Goal: Information Seeking & Learning: Learn about a topic

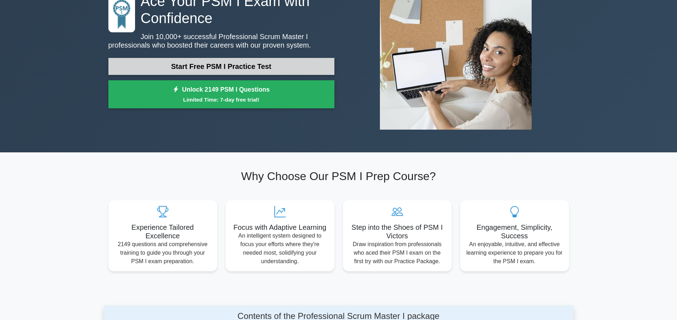
click at [227, 64] on link "Start Free PSM I Practice Test" at bounding box center [221, 66] width 226 height 17
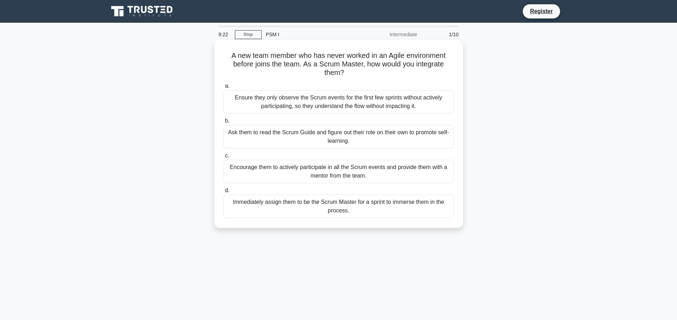
click at [343, 103] on div "Ensure they only observe the Scrum events for the first few sprints without act…" at bounding box center [339, 101] width 230 height 23
click at [224, 88] on input "a. Ensure they only observe the Scrum events for the first few sprints without …" at bounding box center [224, 86] width 0 height 5
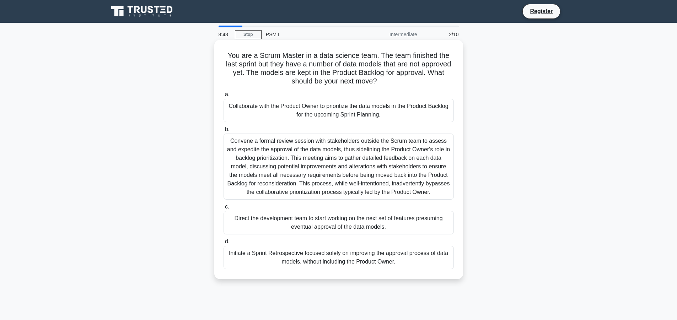
click at [315, 112] on div "Collaborate with the Product Owner to prioritize the data models in the Product…" at bounding box center [339, 110] width 230 height 23
click at [224, 97] on input "a. Collaborate with the Product Owner to prioritize the data models in the Prod…" at bounding box center [224, 94] width 0 height 5
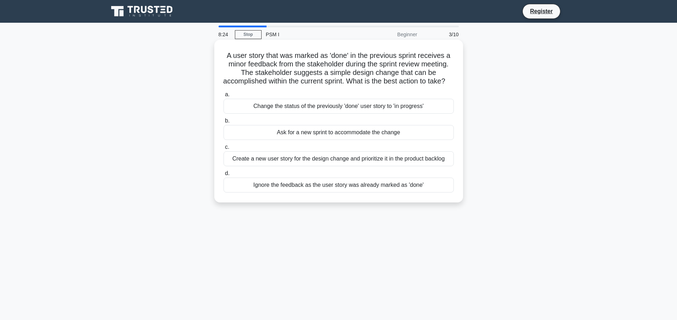
click at [376, 114] on div "Change the status of the previously 'done' user story to 'in progress'" at bounding box center [339, 106] width 230 height 15
click at [224, 97] on input "a. Change the status of the previously 'done' user story to 'in progress'" at bounding box center [224, 94] width 0 height 5
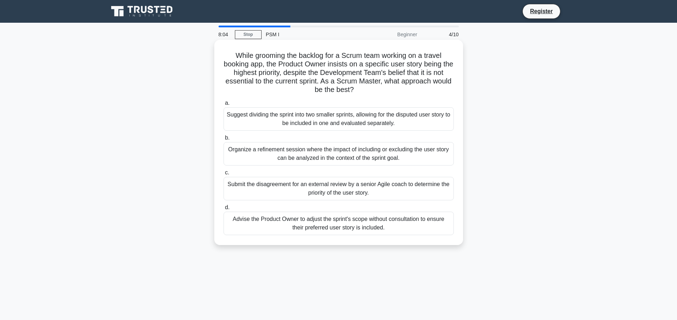
click at [287, 158] on div "Organize a refinement session where the impact of including or excluding the us…" at bounding box center [339, 153] width 230 height 23
click at [224, 140] on input "b. Organize a refinement session where the impact of including or excluding the…" at bounding box center [224, 138] width 0 height 5
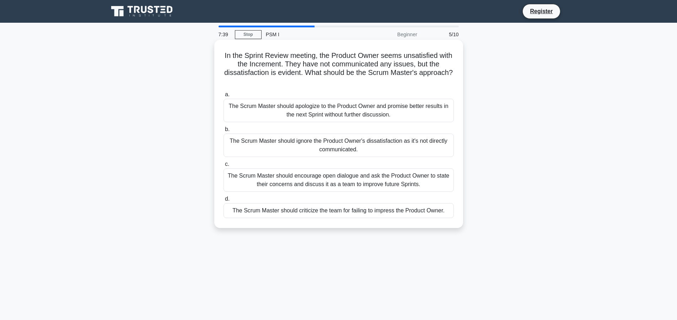
click at [339, 175] on div "The Scrum Master should encourage open dialogue and ask the Product Owner to st…" at bounding box center [339, 179] width 230 height 23
click at [224, 167] on input "c. The Scrum Master should encourage open dialogue and ask the Product Owner to…" at bounding box center [224, 164] width 0 height 5
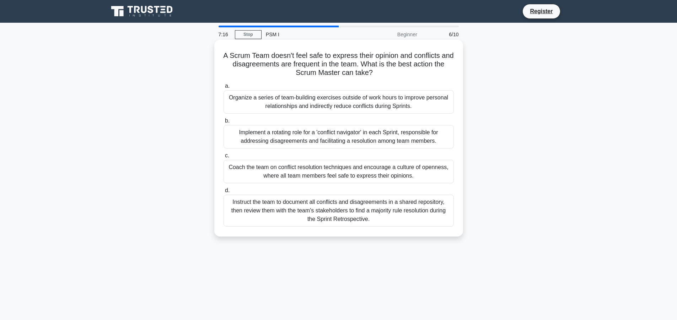
click at [328, 166] on div "Coach the team on conflict resolution techniques and encourage a culture of ope…" at bounding box center [339, 171] width 230 height 23
click at [224, 158] on input "c. Coach the team on conflict resolution techniques and encourage a culture of …" at bounding box center [224, 156] width 0 height 5
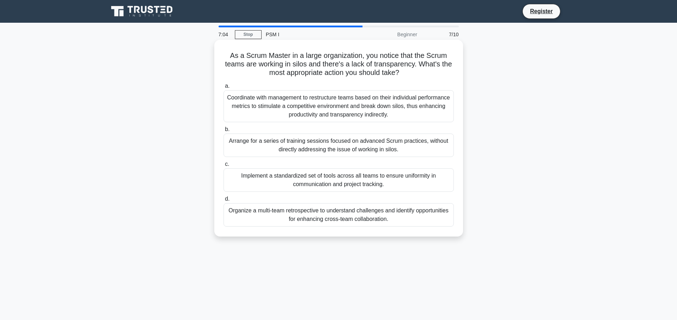
click at [337, 104] on div "Coordinate with management to restructure teams based on their individual perfo…" at bounding box center [339, 106] width 230 height 32
click at [224, 88] on input "a. Coordinate with management to restructure teams based on their individual pe…" at bounding box center [224, 86] width 0 height 5
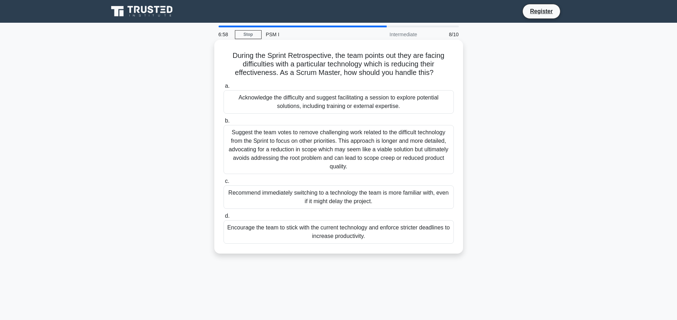
click at [320, 191] on div "Recommend immediately switching to a technology the team is more familiar with,…" at bounding box center [339, 197] width 230 height 23
click at [224, 184] on input "c. Recommend immediately switching to a technology the team is more familiar wi…" at bounding box center [224, 181] width 0 height 5
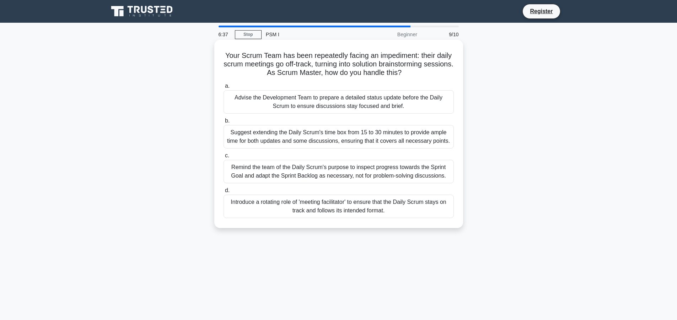
click at [389, 206] on div "Introduce a rotating role of 'meeting facilitator' to ensure that the Daily Scr…" at bounding box center [339, 206] width 230 height 23
click at [224, 193] on input "d. Introduce a rotating role of 'meeting facilitator' to ensure that the Daily …" at bounding box center [224, 190] width 0 height 5
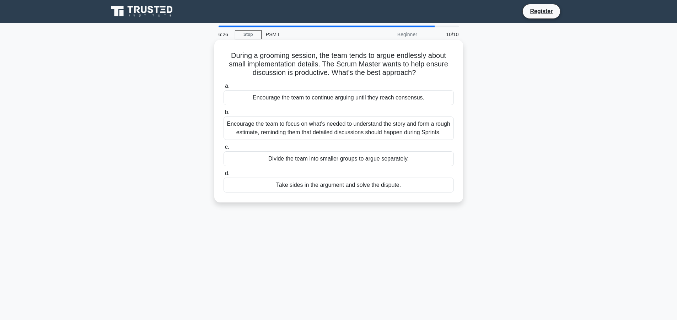
click at [315, 98] on div "Encourage the team to continue arguing until they reach consensus." at bounding box center [339, 97] width 230 height 15
click at [224, 88] on input "a. Encourage the team to continue arguing until they reach consensus." at bounding box center [224, 86] width 0 height 5
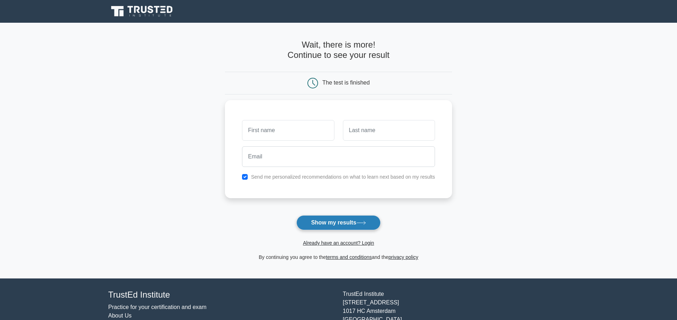
click at [349, 225] on button "Show my results" at bounding box center [338, 222] width 84 height 15
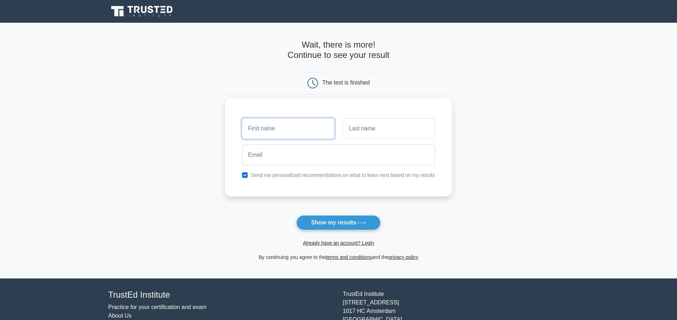
click at [277, 134] on input "text" at bounding box center [288, 128] width 92 height 21
type input "Namat"
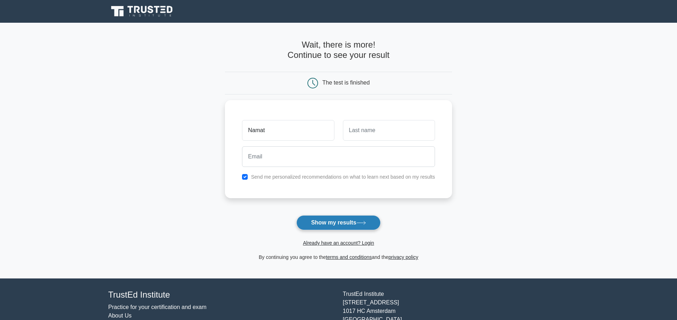
click at [340, 223] on button "Show my results" at bounding box center [338, 222] width 84 height 15
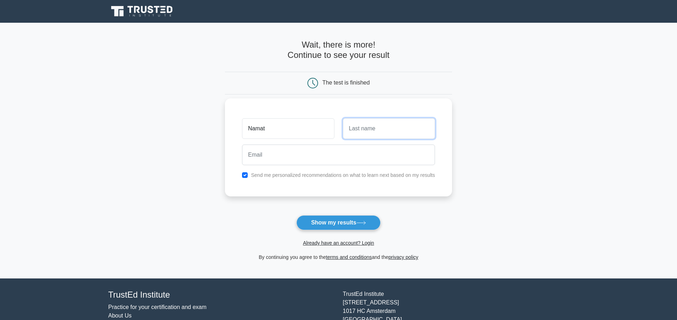
click at [380, 131] on input "text" at bounding box center [389, 128] width 92 height 21
type input "Asgarli"
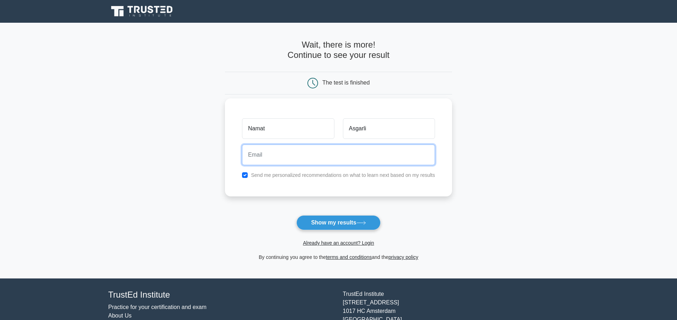
click at [295, 157] on input "email" at bounding box center [338, 155] width 193 height 21
type input "asgerlin2@gmail.com"
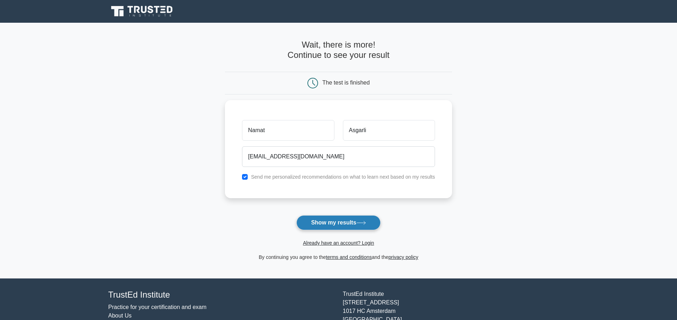
click at [337, 220] on button "Show my results" at bounding box center [338, 222] width 84 height 15
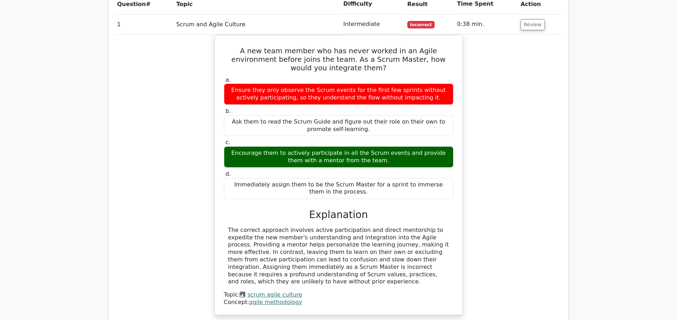
scroll to position [853, 0]
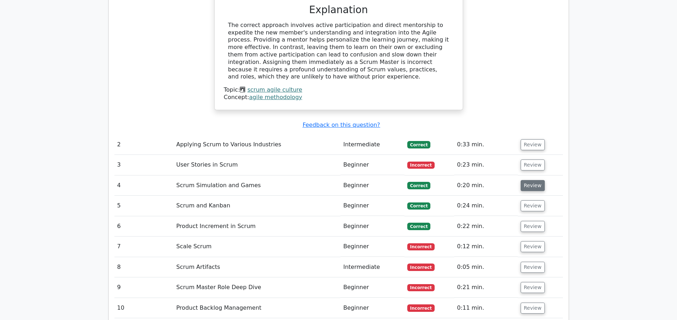
click at [530, 180] on button "Review" at bounding box center [533, 185] width 24 height 11
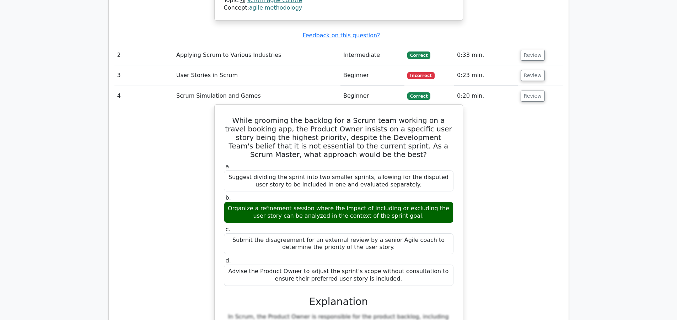
scroll to position [960, 0]
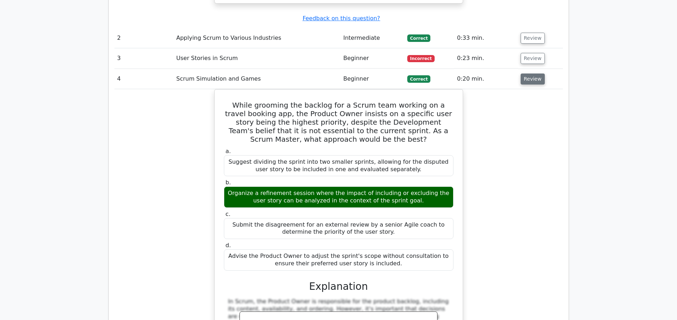
click at [526, 74] on button "Review" at bounding box center [533, 79] width 24 height 11
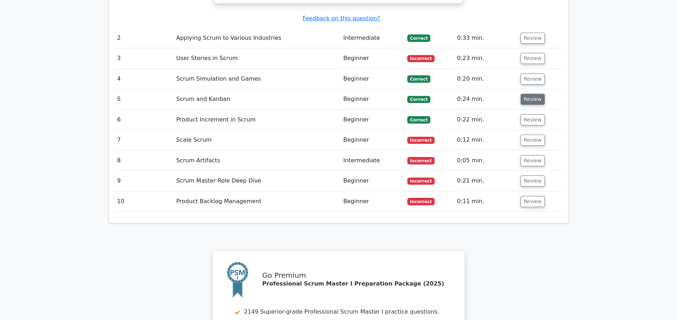
click at [527, 94] on button "Review" at bounding box center [533, 99] width 24 height 11
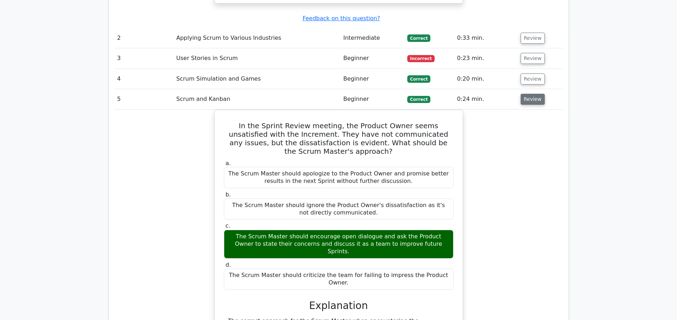
click at [528, 94] on button "Review" at bounding box center [533, 99] width 24 height 11
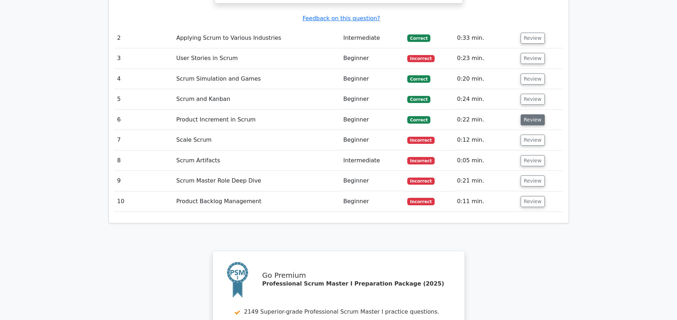
click at [528, 114] on button "Review" at bounding box center [533, 119] width 24 height 11
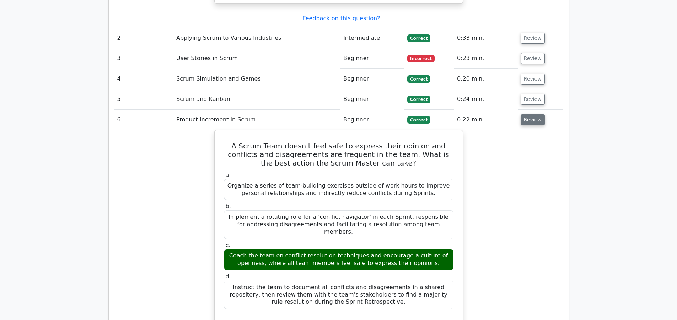
click at [533, 114] on button "Review" at bounding box center [533, 119] width 24 height 11
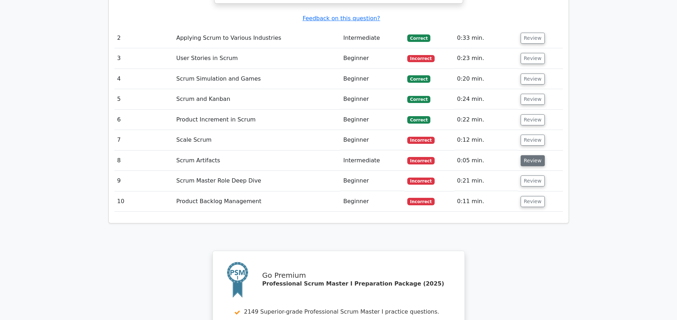
click at [533, 155] on button "Review" at bounding box center [533, 160] width 24 height 11
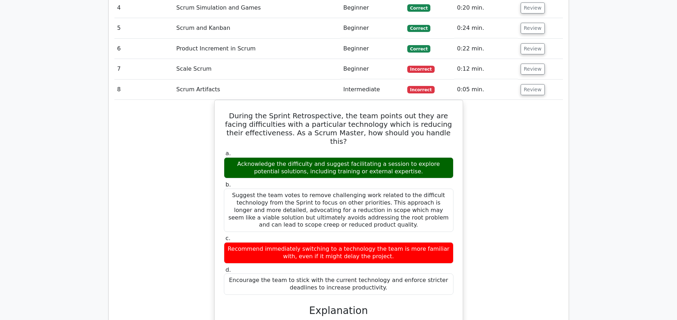
scroll to position [995, 0]
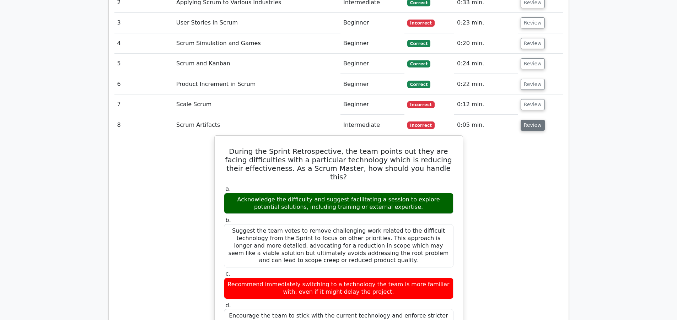
click at [528, 120] on button "Review" at bounding box center [533, 125] width 24 height 11
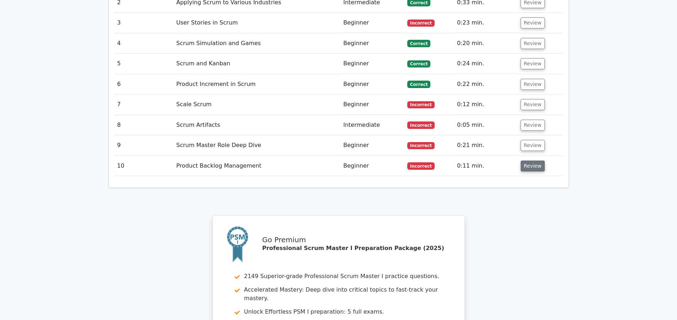
click at [534, 161] on button "Review" at bounding box center [533, 166] width 24 height 11
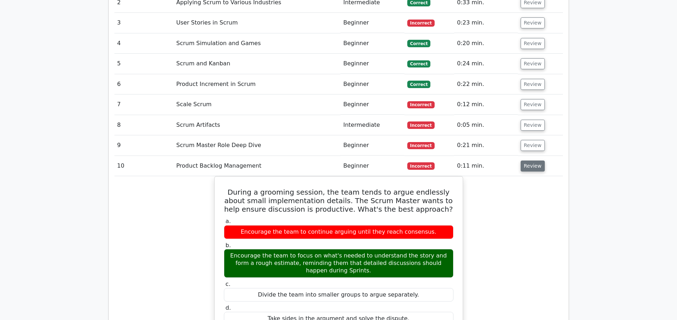
click at [534, 161] on button "Review" at bounding box center [533, 166] width 24 height 11
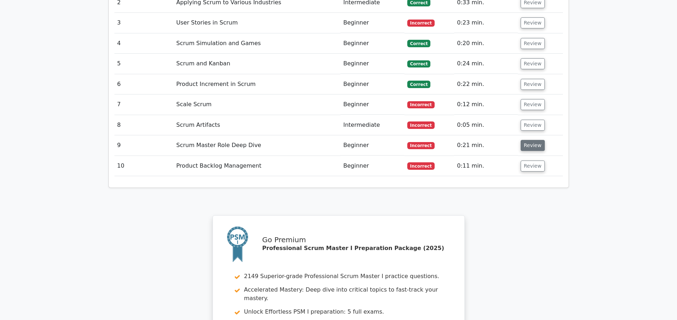
click at [533, 140] on button "Review" at bounding box center [533, 145] width 24 height 11
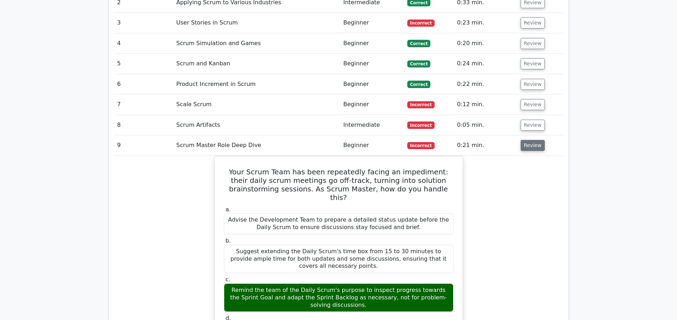
click at [533, 140] on button "Review" at bounding box center [533, 145] width 24 height 11
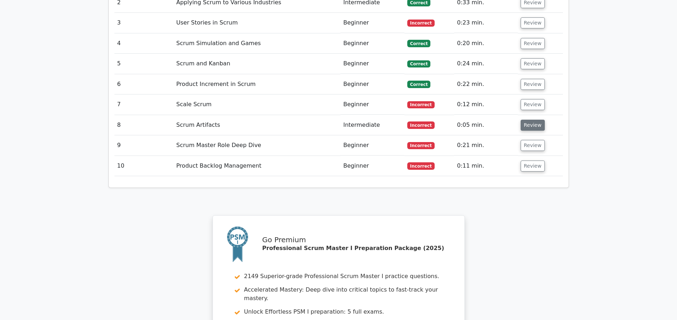
click at [531, 120] on button "Review" at bounding box center [533, 125] width 24 height 11
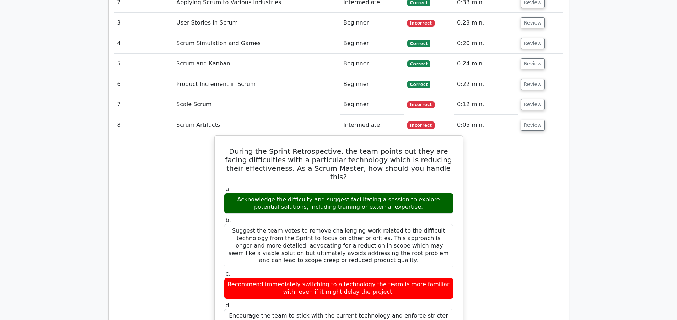
drag, startPoint x: 531, startPoint y: 105, endPoint x: 531, endPoint y: 112, distance: 7.5
click at [530, 120] on button "Review" at bounding box center [533, 125] width 24 height 11
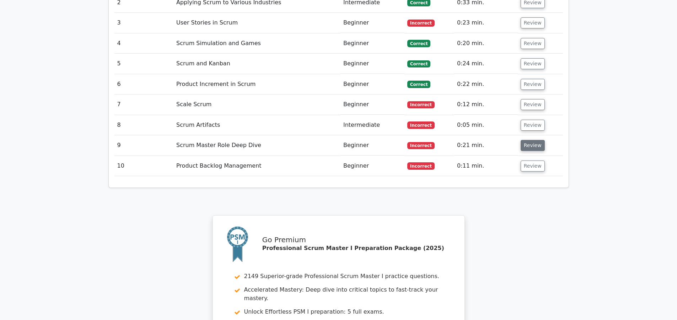
click at [531, 140] on button "Review" at bounding box center [533, 145] width 24 height 11
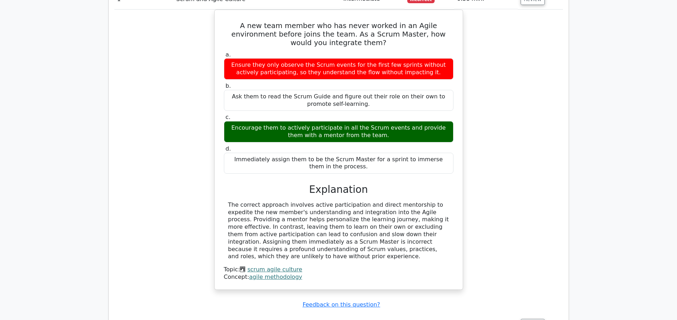
scroll to position [675, 0]
